Goal: Book appointment/travel/reservation

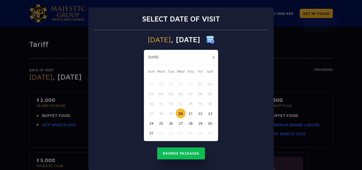
click at [171, 123] on button "26" at bounding box center [171, 123] width 10 height 10
click at [179, 152] on button "Browse Packages" at bounding box center [181, 154] width 48 height 12
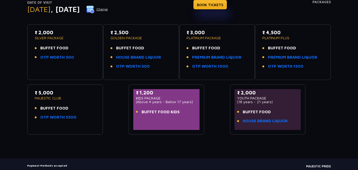
scroll to position [70, 0]
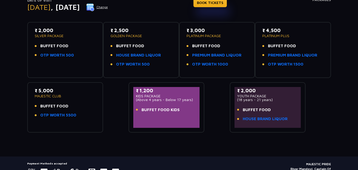
click at [151, 42] on div "₹ 2,500 GOLDEN PACKAGE BUFFET FOOD HOUSE BRAND LIQUOR OTP WORTH 500" at bounding box center [141, 49] width 61 height 44
click at [225, 3] on link "BOOK TICKETS" at bounding box center [210, 2] width 33 height 9
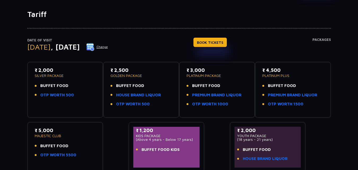
scroll to position [0, 0]
